Goal: Information Seeking & Learning: Learn about a topic

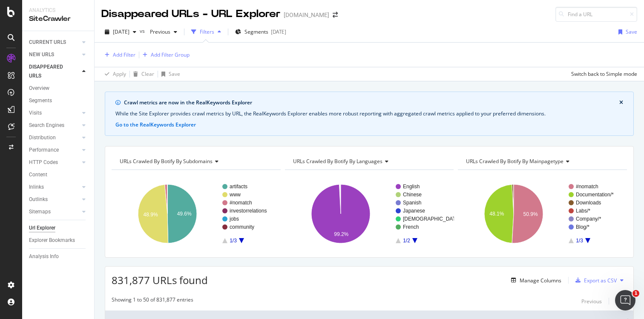
click at [345, 43] on div "Add Filter Add Filter Group" at bounding box center [369, 55] width 536 height 24
click at [585, 15] on input at bounding box center [596, 14] width 82 height 15
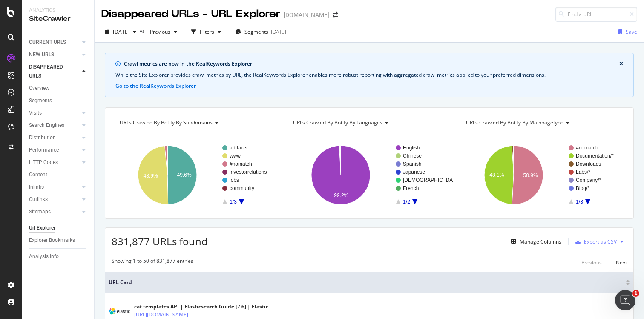
click at [481, 42] on div "2025 Oct. 8th vs Previous Filters Segments 2025-08-28 Save" at bounding box center [369, 32] width 549 height 21
click at [214, 32] on div "Filters" at bounding box center [207, 31] width 14 height 7
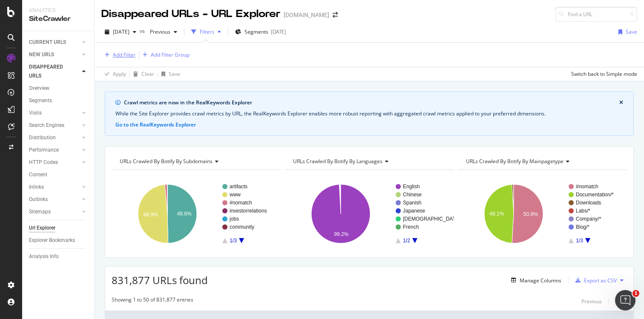
click at [118, 54] on div "Add Filter" at bounding box center [124, 54] width 23 height 7
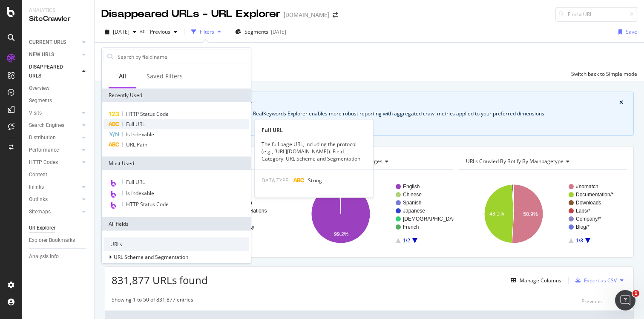
click at [155, 120] on div "Full URL" at bounding box center [176, 124] width 146 height 10
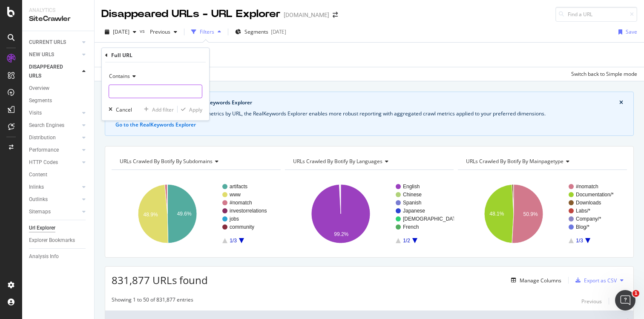
click at [128, 92] on input "text" at bounding box center [155, 92] width 93 height 14
paste input "[URL][DOMAIN_NAME]"
type input "[URL][DOMAIN_NAME]"
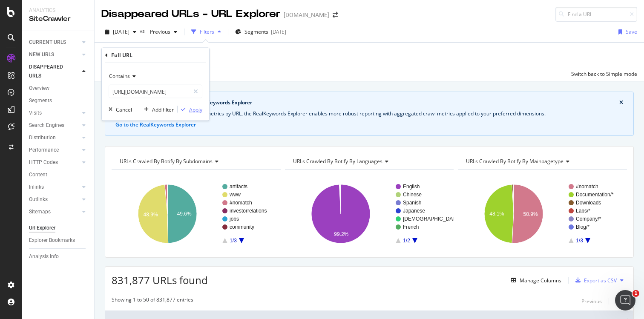
click at [193, 110] on div "Apply" at bounding box center [195, 109] width 13 height 7
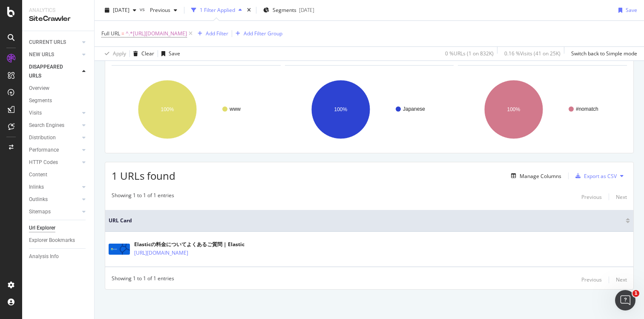
scroll to position [106, 0]
click at [49, 42] on div "CURRENT URLS" at bounding box center [47, 42] width 37 height 9
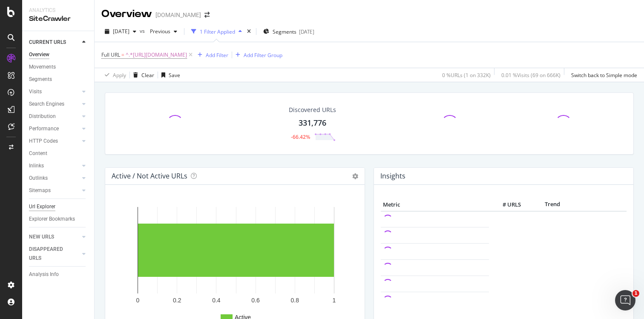
click at [44, 206] on div "Url Explorer" at bounding box center [42, 206] width 26 height 9
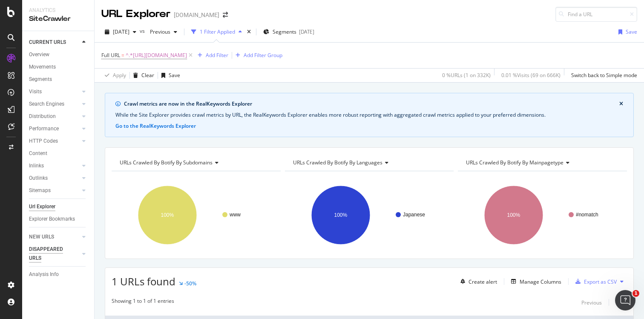
click at [51, 249] on div "DISAPPEARED URLS" at bounding box center [50, 254] width 43 height 18
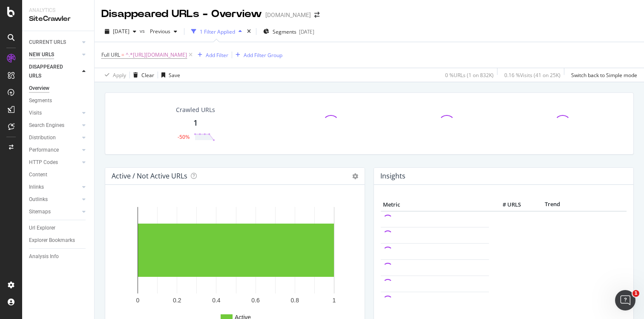
click at [49, 53] on div "NEW URLS" at bounding box center [41, 54] width 25 height 9
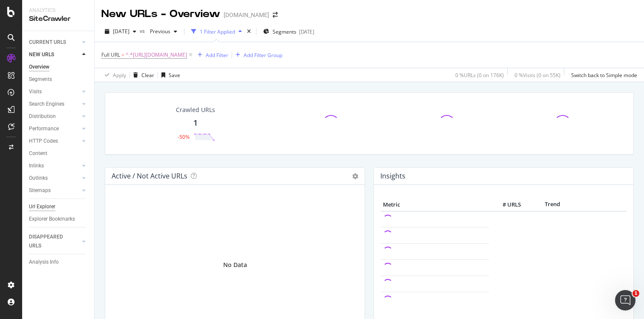
click at [41, 208] on div "Url Explorer" at bounding box center [42, 206] width 26 height 9
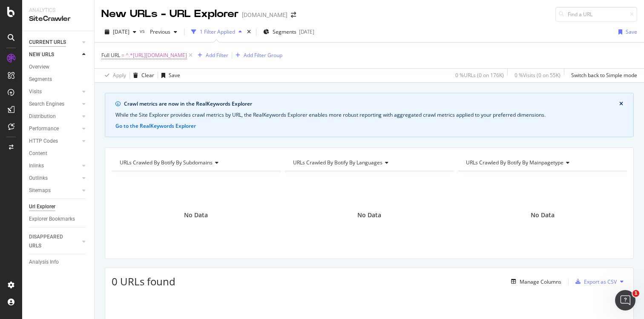
click at [48, 43] on div "CURRENT URLS" at bounding box center [47, 42] width 37 height 9
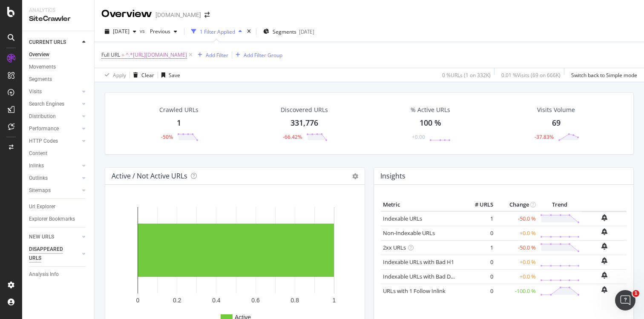
click at [45, 247] on div "DISAPPEARED URLS" at bounding box center [50, 254] width 43 height 18
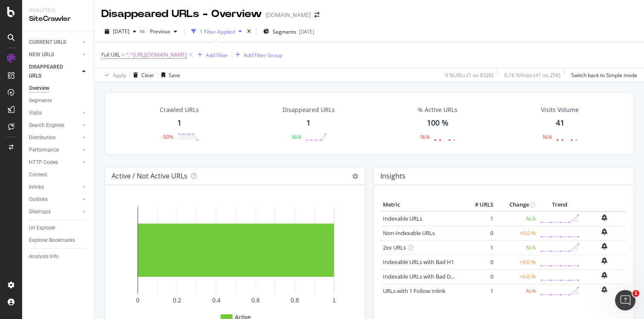
click at [180, 123] on div "1" at bounding box center [179, 123] width 4 height 11
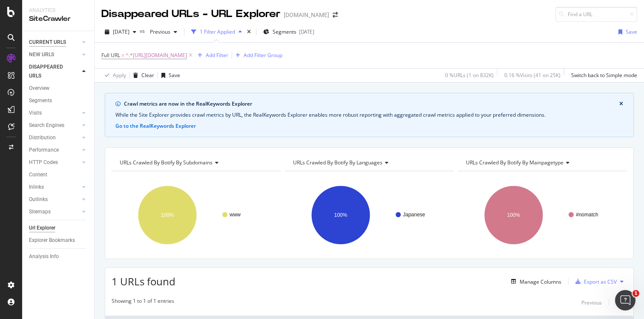
click at [48, 43] on div "CURRENT URLS" at bounding box center [47, 42] width 37 height 9
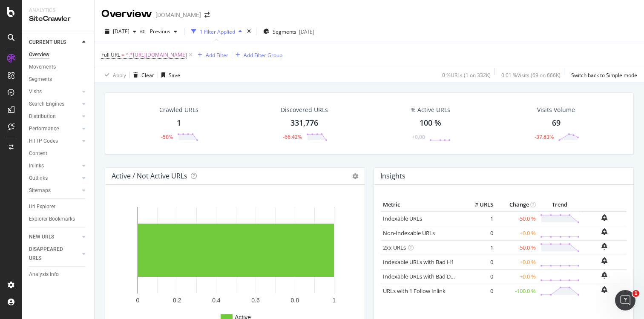
click at [180, 123] on div "1" at bounding box center [179, 123] width 4 height 11
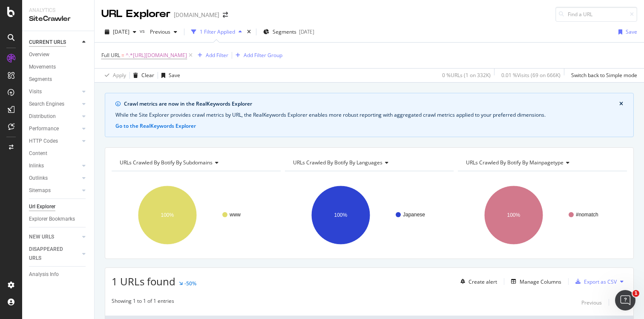
click at [50, 43] on div "CURRENT URLS" at bounding box center [47, 42] width 37 height 9
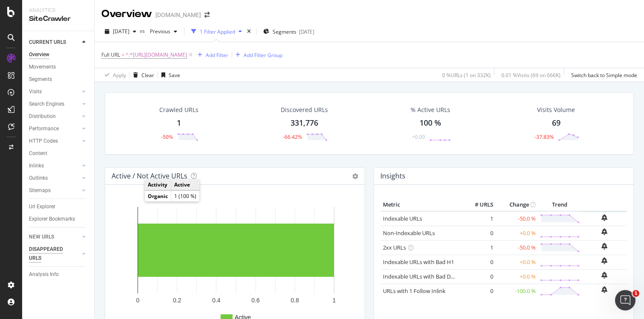
click at [32, 252] on div "DISAPPEARED URLS" at bounding box center [50, 254] width 43 height 18
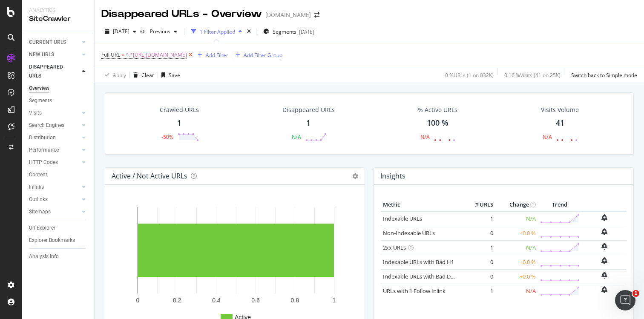
click at [194, 55] on icon at bounding box center [190, 55] width 7 height 9
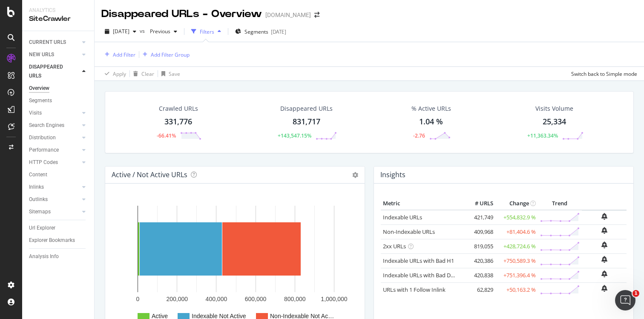
click at [304, 120] on div "831,717" at bounding box center [306, 121] width 28 height 11
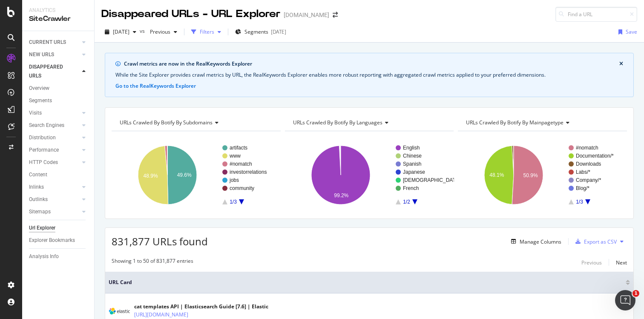
click at [200, 32] on div "button" at bounding box center [194, 32] width 12 height 12
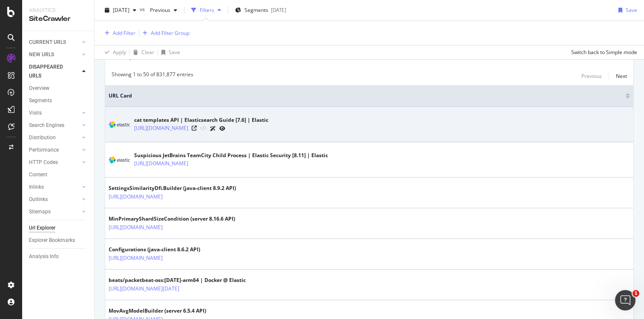
scroll to position [228, 0]
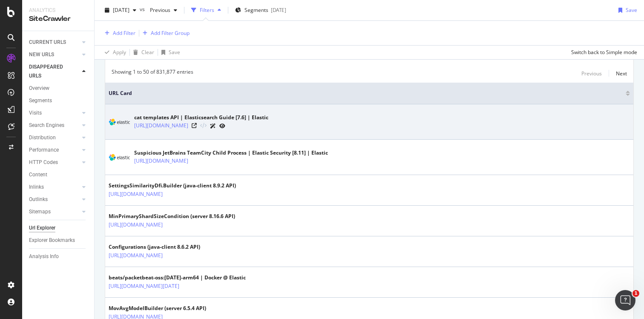
drag, startPoint x: 323, startPoint y: 126, endPoint x: 179, endPoint y: 139, distance: 144.5
click at [133, 123] on div "cat templates API | Elasticsearch Guide [7.6] | Elastic https://www.elastic.co/…" at bounding box center [369, 121] width 521 height 21
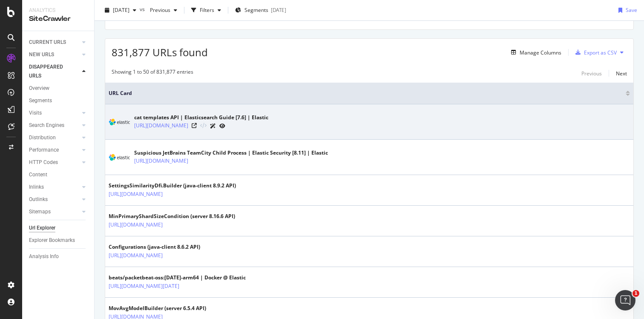
copy link "[URL][DOMAIN_NAME]"
click at [225, 126] on icon at bounding box center [222, 125] width 6 height 5
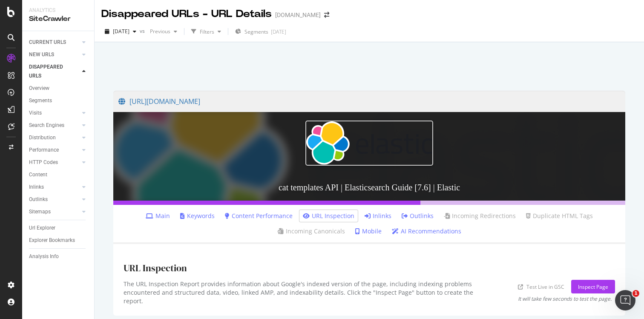
scroll to position [32, 0]
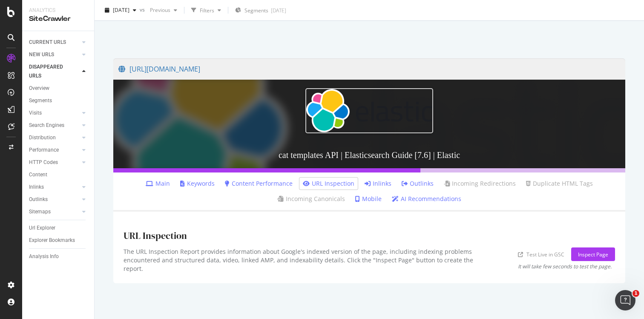
click at [380, 184] on link "Inlinks" at bounding box center [377, 183] width 27 height 9
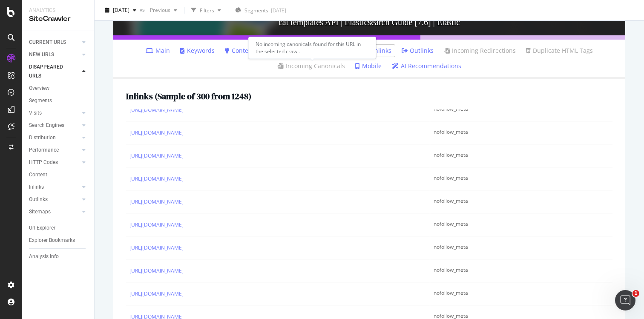
scroll to position [224, 0]
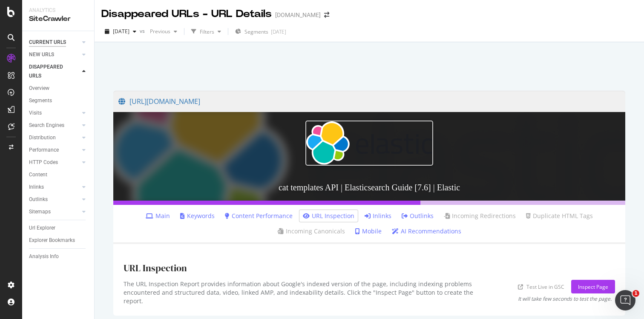
click at [46, 45] on div "CURRENT URLS" at bounding box center [47, 42] width 37 height 9
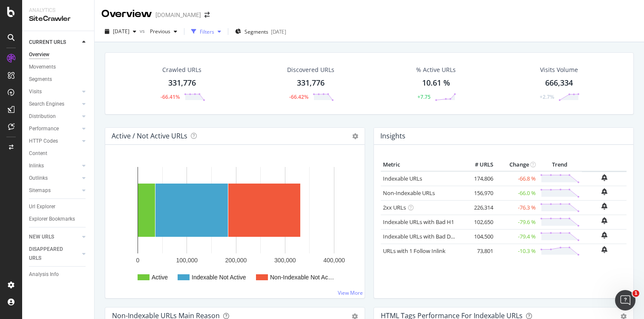
click at [214, 33] on div "Filters" at bounding box center [207, 31] width 14 height 7
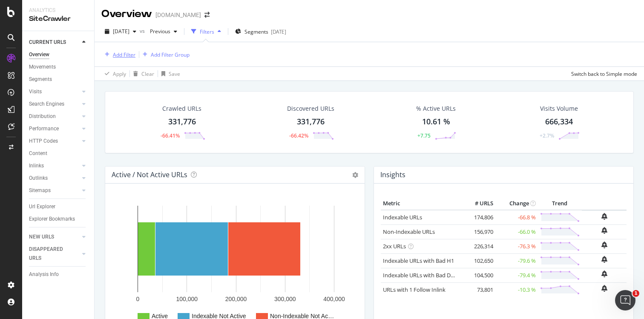
click at [122, 53] on div "Add Filter" at bounding box center [124, 54] width 23 height 7
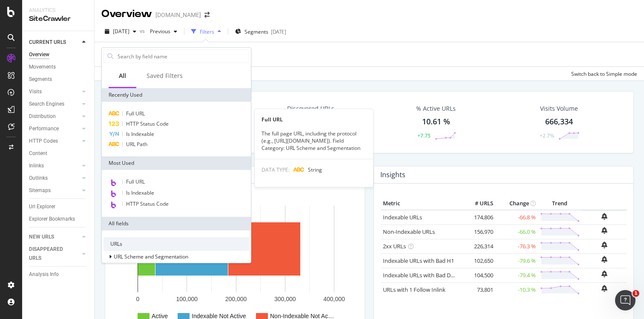
drag, startPoint x: 147, startPoint y: 112, endPoint x: 211, endPoint y: 109, distance: 64.0
click at [150, 113] on div "Full URL" at bounding box center [176, 114] width 146 height 10
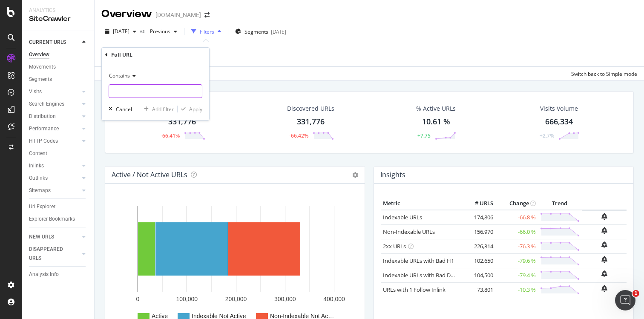
click at [127, 93] on input "text" at bounding box center [155, 91] width 93 height 14
paste input "[URL][DOMAIN_NAME]"
type input "[URL][DOMAIN_NAME]"
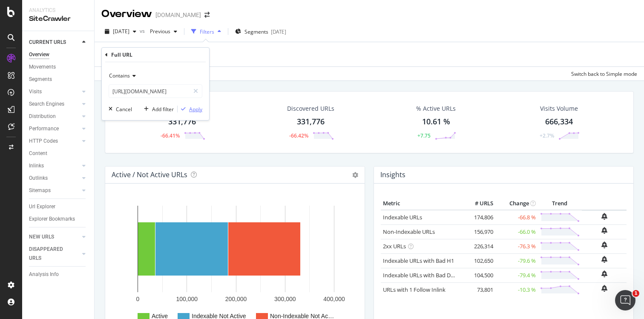
click at [195, 109] on div "Apply" at bounding box center [195, 109] width 13 height 7
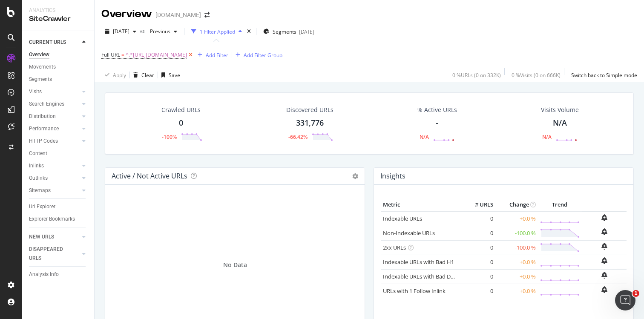
click at [194, 53] on icon at bounding box center [190, 55] width 7 height 9
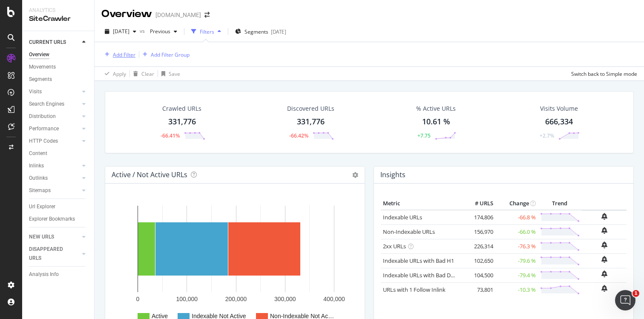
click at [129, 55] on div "Add Filter" at bounding box center [124, 54] width 23 height 7
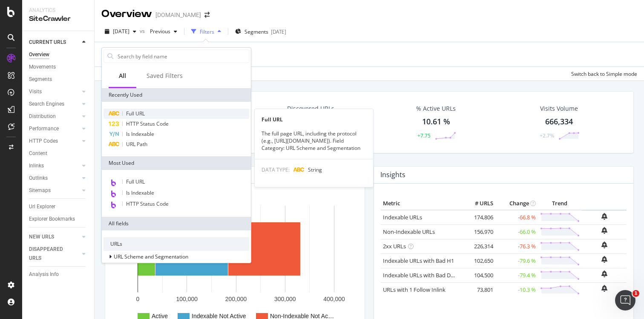
click at [144, 112] on span "Full URL" at bounding box center [135, 113] width 19 height 7
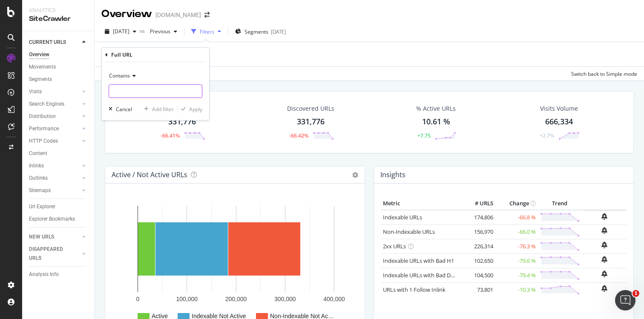
click at [150, 91] on input "text" at bounding box center [155, 91] width 93 height 14
paste input "[URL][DOMAIN_NAME]"
type input "[URL][DOMAIN_NAME]"
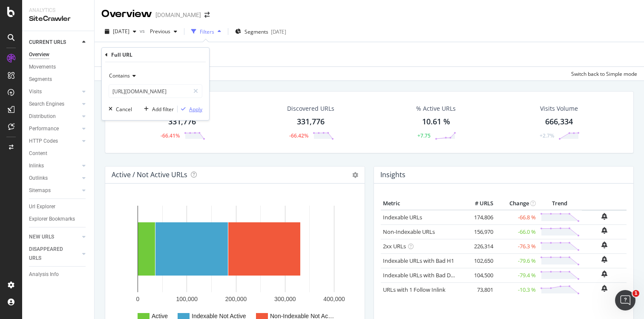
click at [190, 109] on div "Apply" at bounding box center [195, 109] width 13 height 7
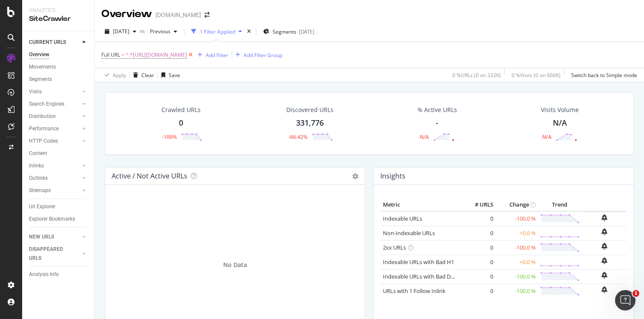
click at [194, 55] on icon at bounding box center [190, 55] width 7 height 9
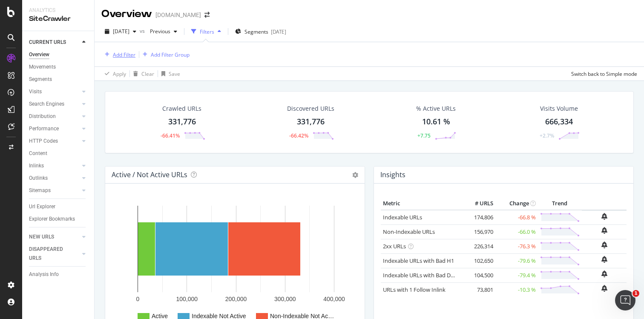
click at [130, 55] on div "Add Filter" at bounding box center [124, 54] width 23 height 7
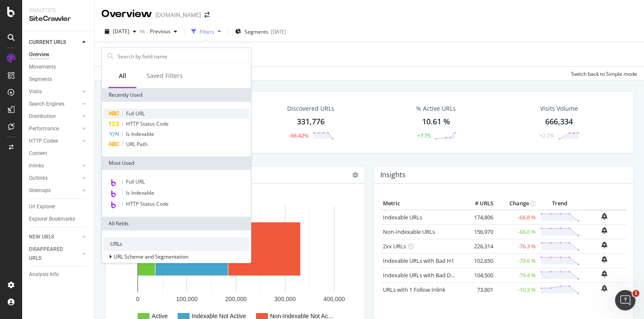
click at [138, 114] on span "Full URL" at bounding box center [135, 113] width 19 height 7
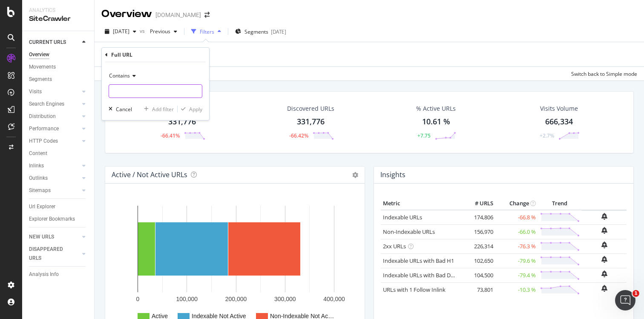
click at [142, 88] on input "text" at bounding box center [155, 91] width 93 height 14
paste input "[URL][DOMAIN_NAME]"
type input "[URL][DOMAIN_NAME]"
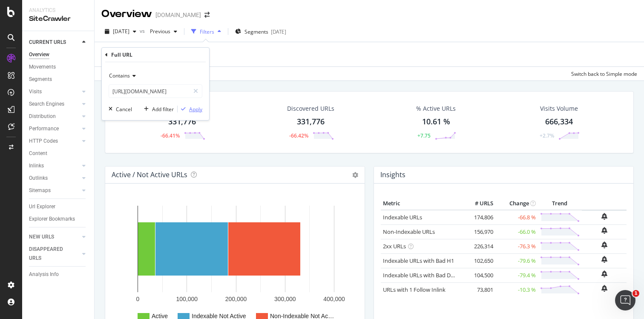
click at [193, 108] on div "Apply" at bounding box center [195, 109] width 13 height 7
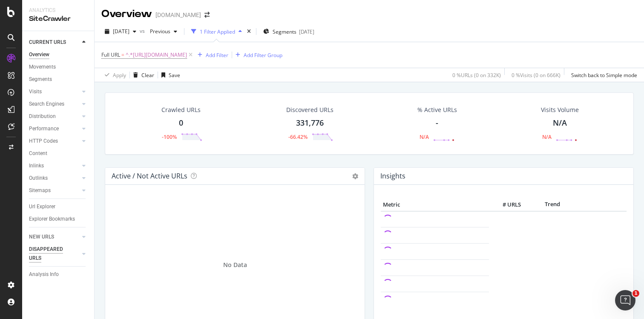
click at [52, 253] on div "DISAPPEARED URLS" at bounding box center [50, 254] width 43 height 18
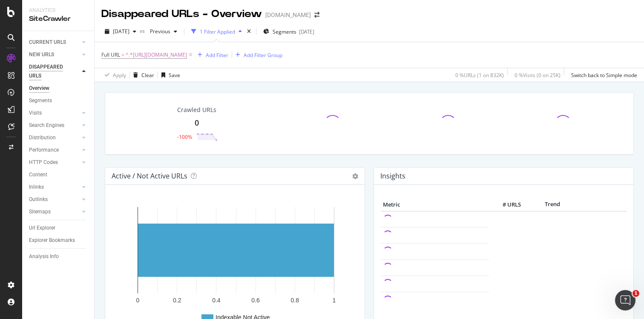
click at [50, 67] on div "DISAPPEARED URLS" at bounding box center [50, 72] width 43 height 18
click at [51, 55] on div "NEW URLS" at bounding box center [41, 54] width 25 height 9
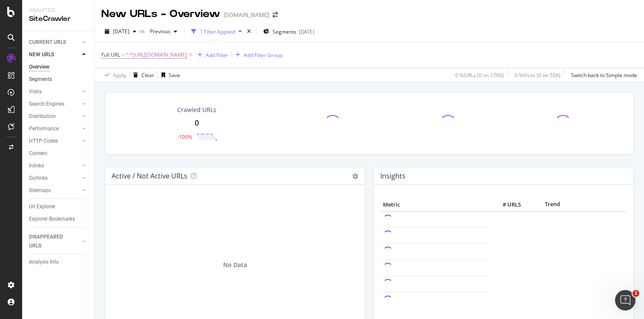
click at [52, 76] on link "Segments" at bounding box center [58, 79] width 59 height 9
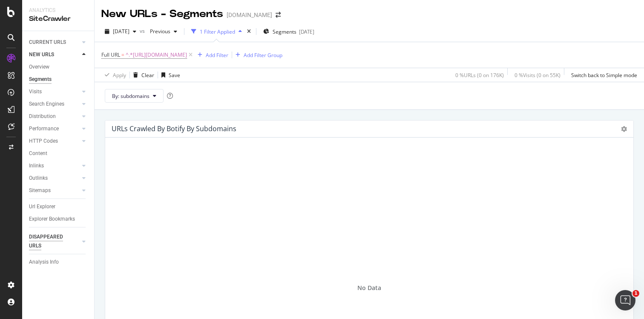
click at [46, 238] on div "DISAPPEARED URLS" at bounding box center [50, 241] width 43 height 18
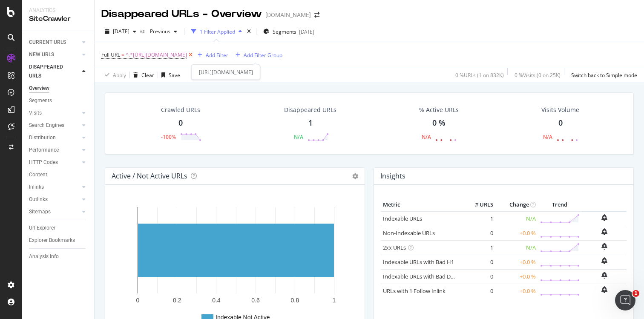
click at [194, 55] on icon at bounding box center [190, 55] width 7 height 9
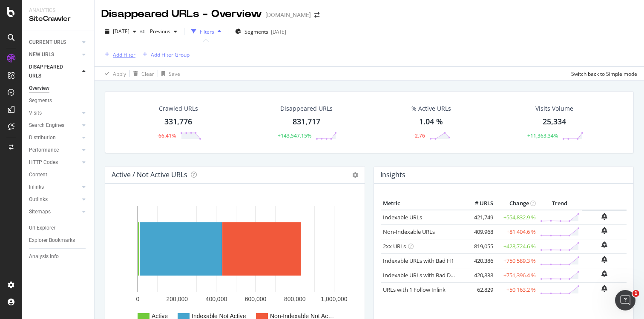
click at [123, 57] on div "Add Filter" at bounding box center [124, 54] width 23 height 7
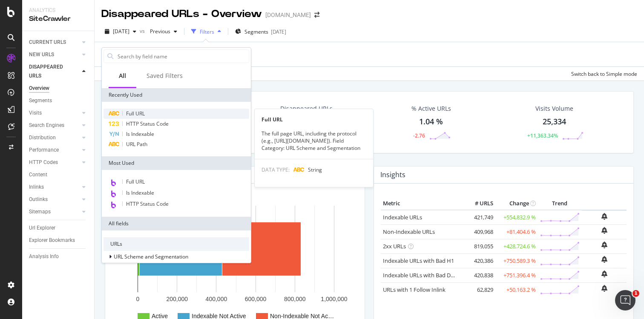
click at [135, 114] on span "Full URL" at bounding box center [135, 113] width 19 height 7
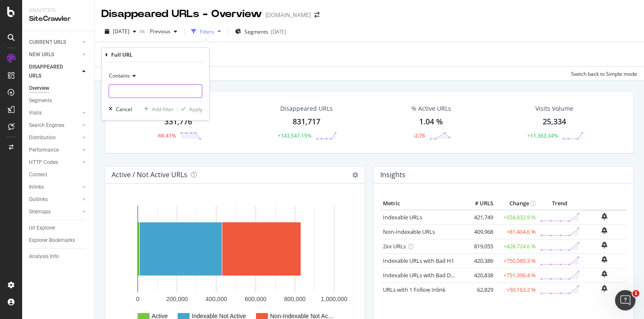
click at [175, 95] on input "text" at bounding box center [155, 91] width 93 height 14
paste input "[URL][DOMAIN_NAME]"
type input "[URL][DOMAIN_NAME]"
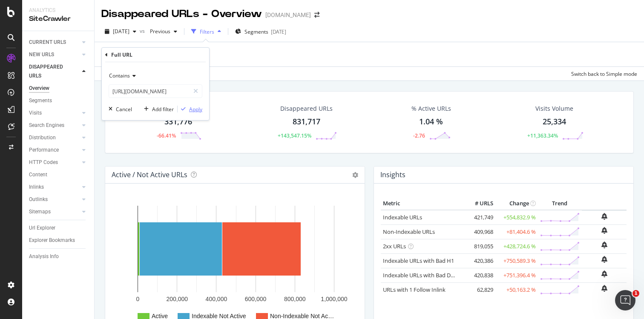
click at [193, 109] on div "Apply" at bounding box center [195, 109] width 13 height 7
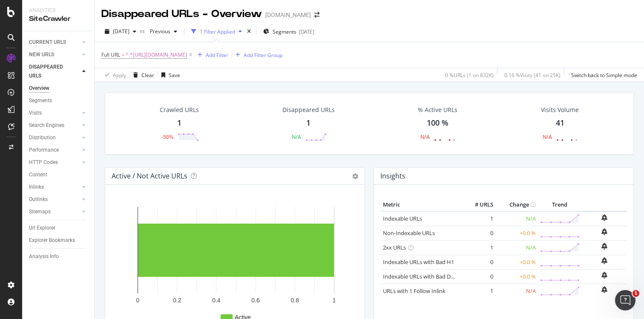
click at [178, 123] on div "1" at bounding box center [179, 123] width 4 height 11
drag, startPoint x: 309, startPoint y: 120, endPoint x: 314, endPoint y: 120, distance: 5.2
click at [309, 120] on div "1" at bounding box center [308, 123] width 4 height 11
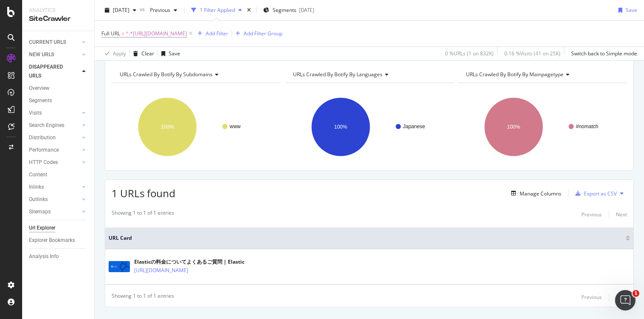
scroll to position [106, 0]
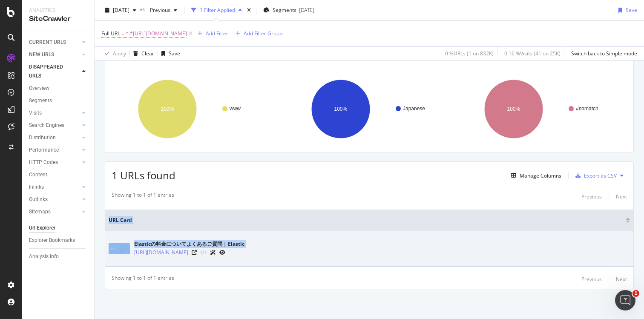
drag, startPoint x: 228, startPoint y: 255, endPoint x: 132, endPoint y: 254, distance: 95.4
click at [132, 254] on div "Elasticの料金についてよくあるご質問 | Elastic [URL][DOMAIN_NAME]" at bounding box center [369, 248] width 521 height 21
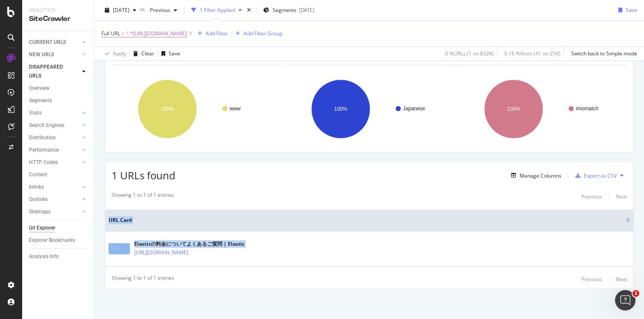
copy table "URL Card Elasticの料金についてよくあるご質問 | Elastic"
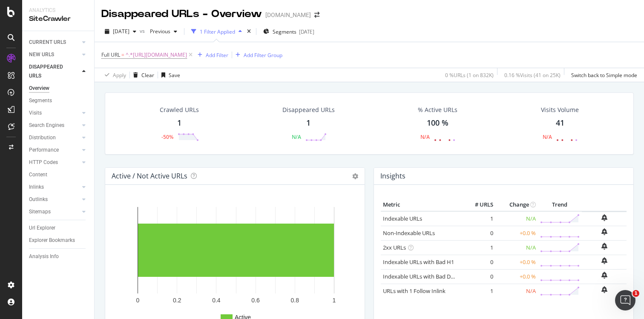
click at [178, 123] on div "1" at bounding box center [179, 123] width 4 height 11
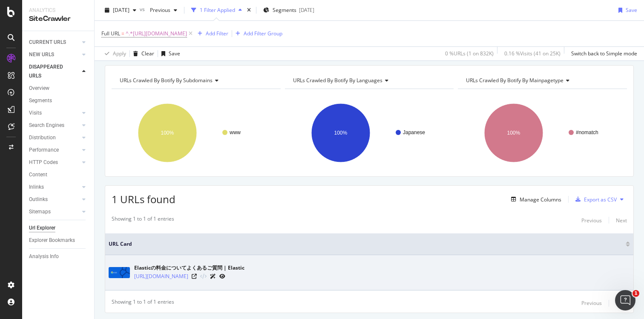
scroll to position [89, 0]
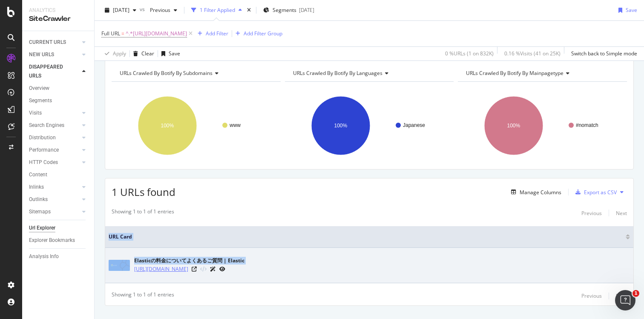
drag, startPoint x: 219, startPoint y: 275, endPoint x: 135, endPoint y: 267, distance: 84.7
click at [134, 267] on td "Elasticの料金についてよくあるご質問 | Elastic [URL][DOMAIN_NAME]" at bounding box center [369, 265] width 528 height 35
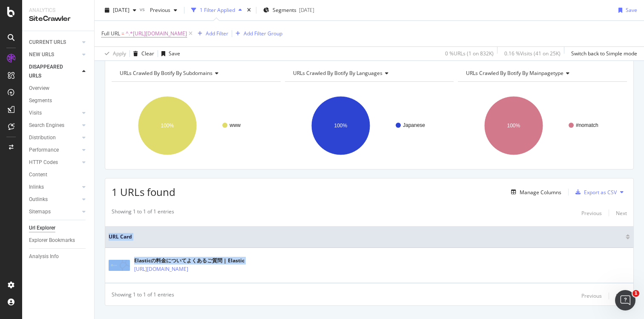
copy table "URL Card Elasticの料金についてよくあるご質問 | Elastic"
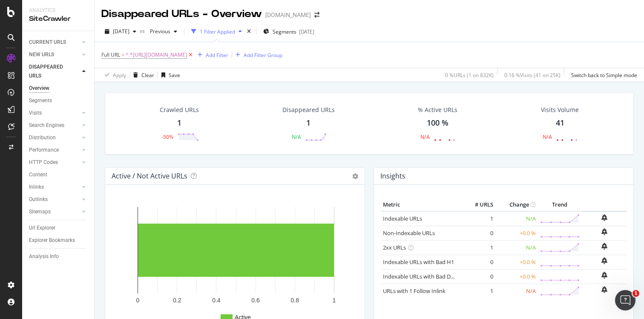
click at [194, 54] on icon at bounding box center [190, 55] width 7 height 9
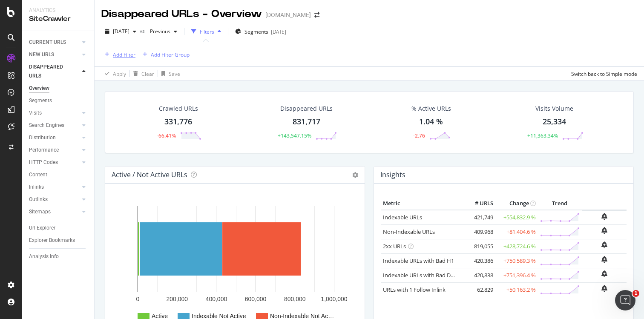
click at [127, 57] on div "Add Filter" at bounding box center [124, 54] width 23 height 7
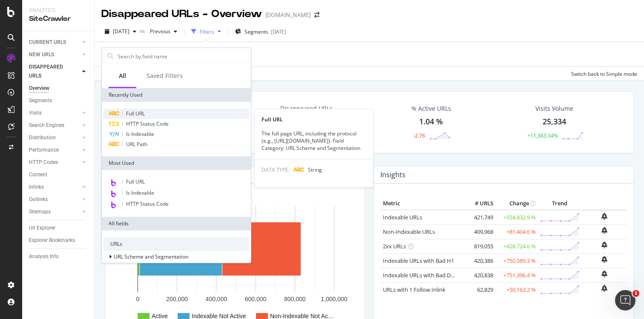
click at [143, 110] on span "Full URL" at bounding box center [135, 113] width 19 height 7
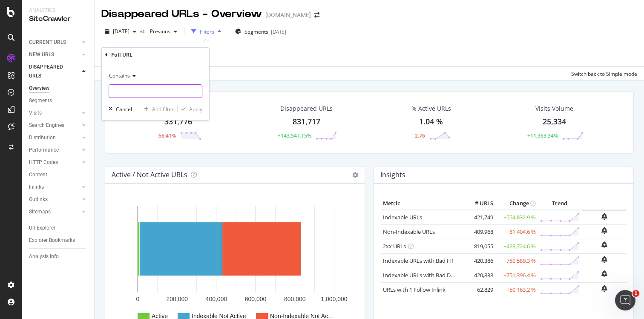
click at [142, 89] on input "text" at bounding box center [155, 91] width 93 height 14
paste input "[URL][DOMAIN_NAME]"
type input "[URL][DOMAIN_NAME]"
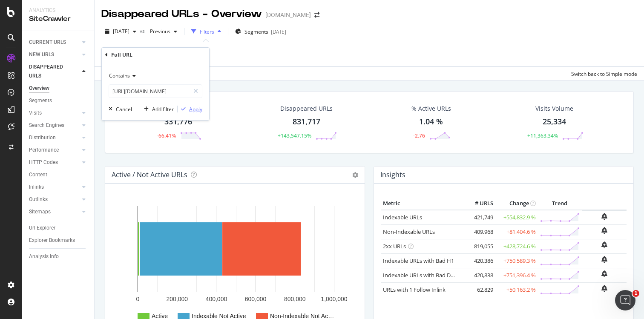
click at [198, 109] on div "Apply" at bounding box center [195, 109] width 13 height 7
